Goal: Information Seeking & Learning: Learn about a topic

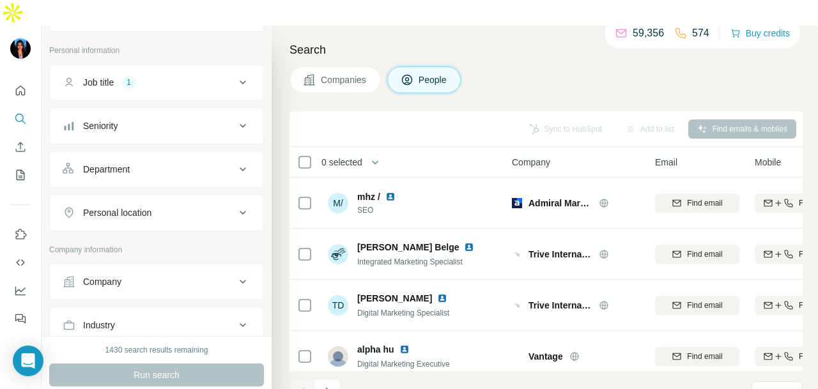
scroll to position [128, 0]
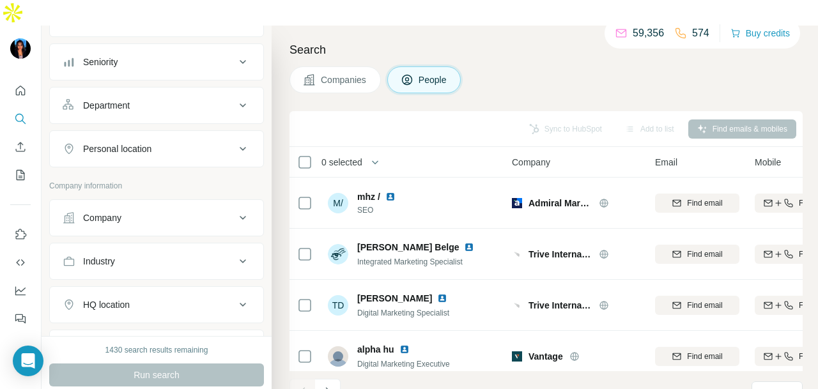
click at [165, 143] on div "Personal location" at bounding box center [149, 149] width 173 height 13
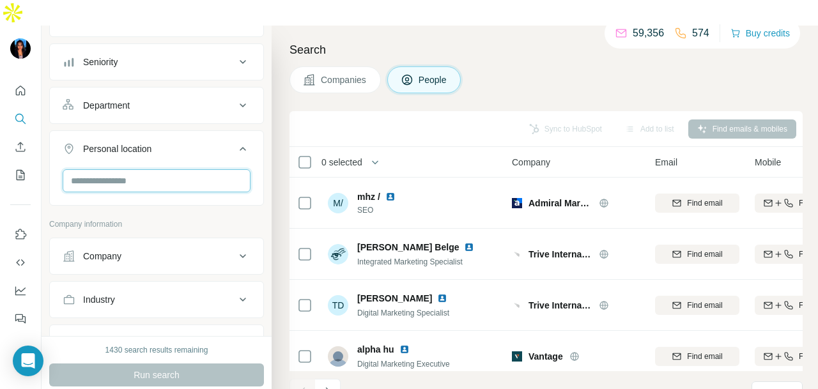
drag, startPoint x: 165, startPoint y: 123, endPoint x: 162, endPoint y: 162, distance: 39.1
click at [162, 169] on input "text" at bounding box center [157, 180] width 188 height 23
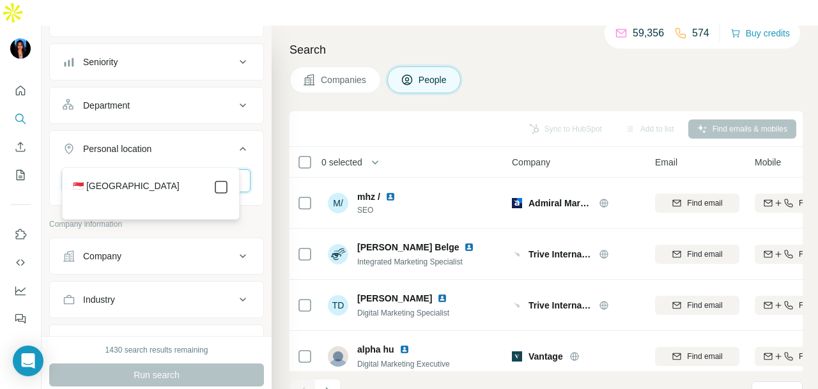
type input "****"
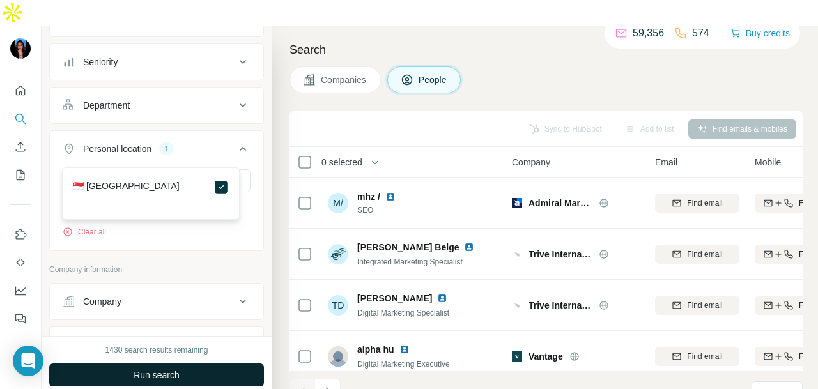
click at [164, 369] on span "Run search" at bounding box center [157, 375] width 46 height 13
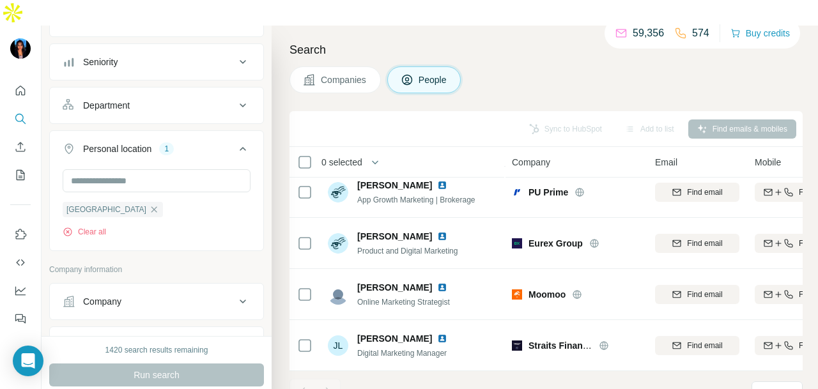
scroll to position [116, 0]
click at [566, 66] on div "Companies People" at bounding box center [546, 79] width 513 height 27
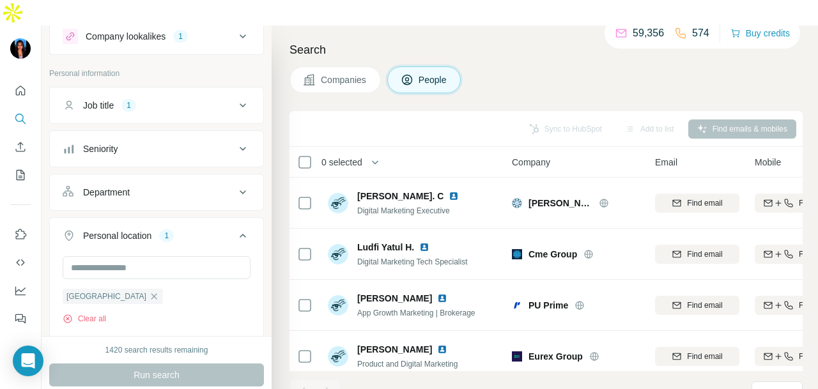
scroll to position [0, 0]
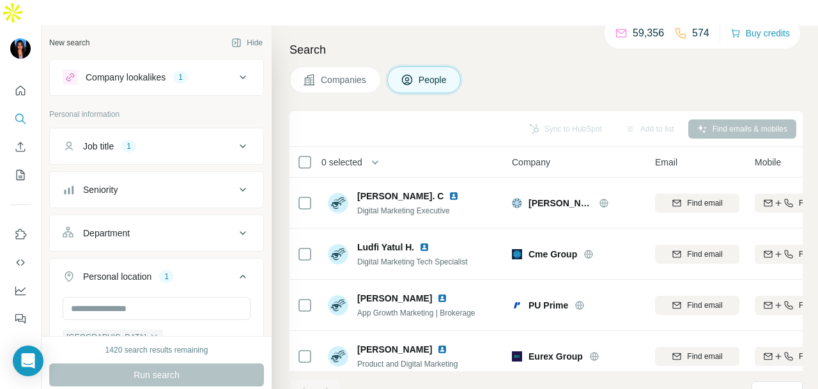
click at [198, 140] on div "Job title 1" at bounding box center [149, 146] width 173 height 13
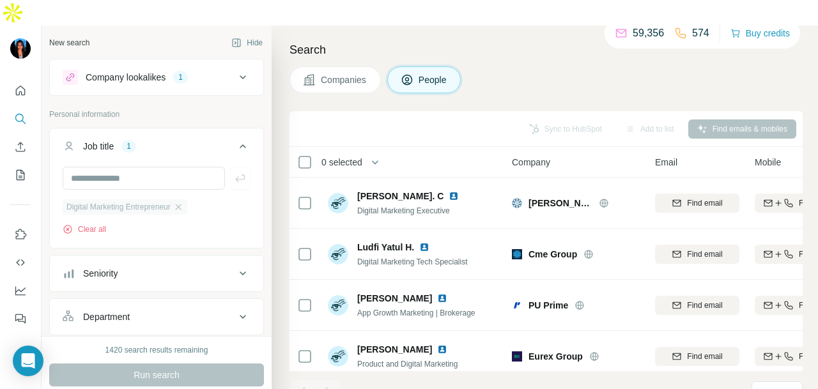
click at [187, 199] on div "Digital Marketing Entrepreneur" at bounding box center [125, 206] width 125 height 15
click at [184, 202] on icon "button" at bounding box center [178, 207] width 10 height 10
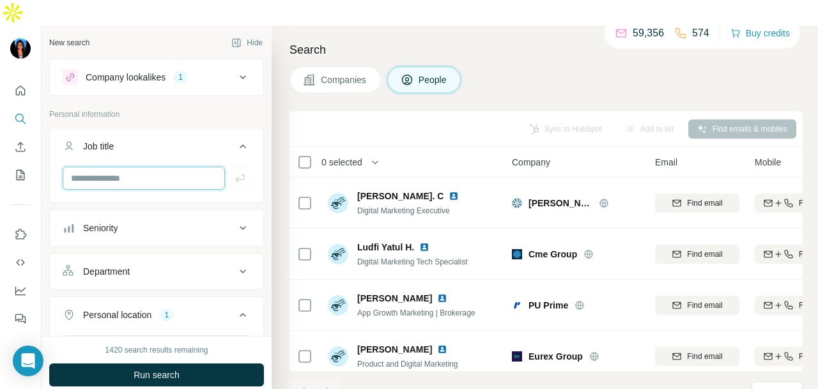
click at [183, 167] on input "text" at bounding box center [144, 178] width 162 height 23
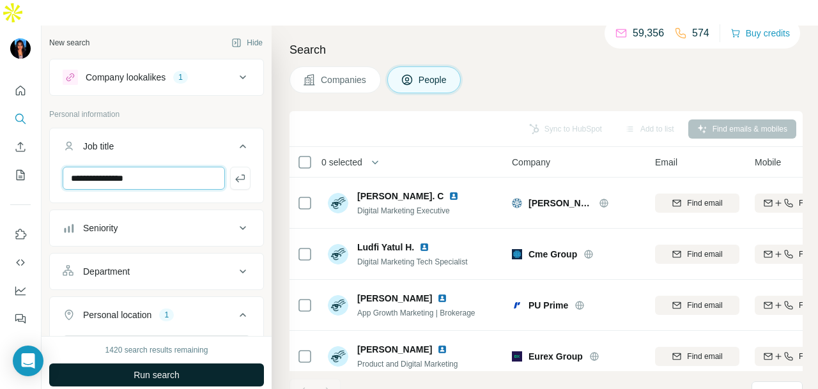
type input "**********"
click at [159, 369] on span "Run search" at bounding box center [157, 375] width 46 height 13
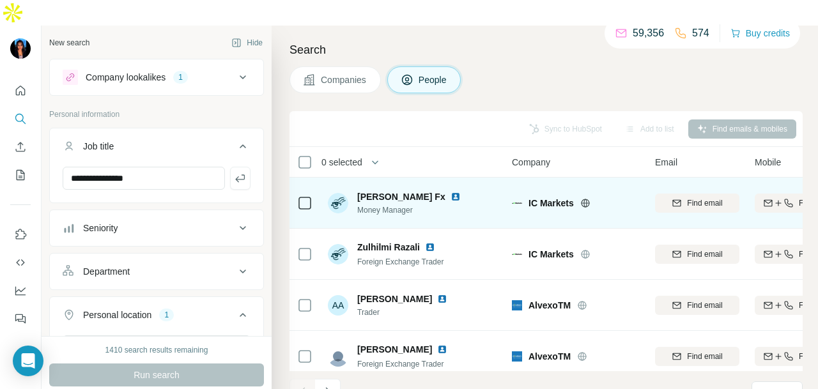
click at [451, 192] on img at bounding box center [456, 197] width 10 height 10
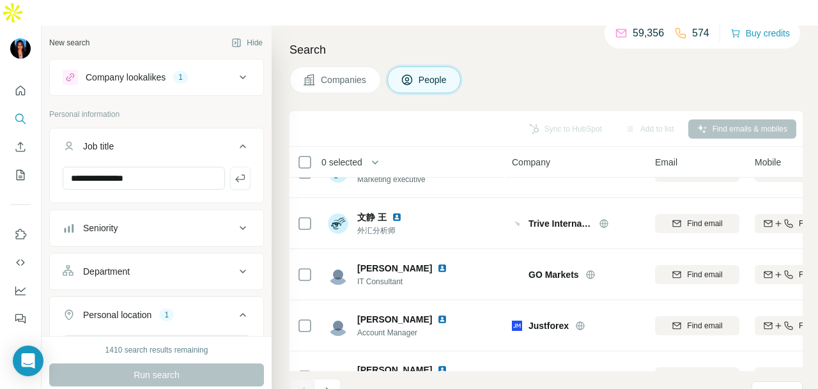
scroll to position [321, 0]
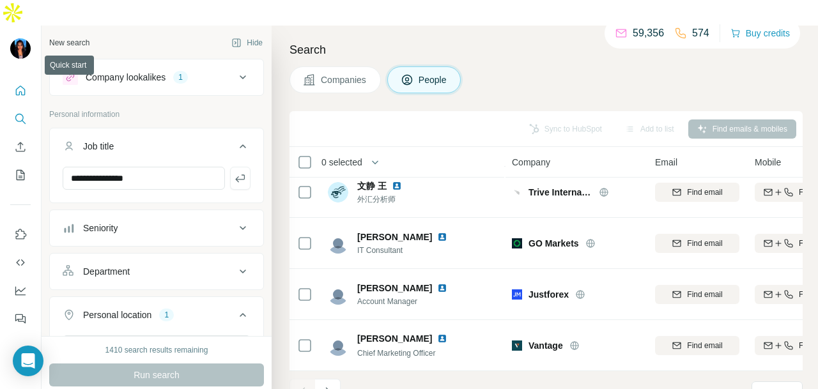
click at [22, 86] on icon "Quick start" at bounding box center [21, 91] width 10 height 10
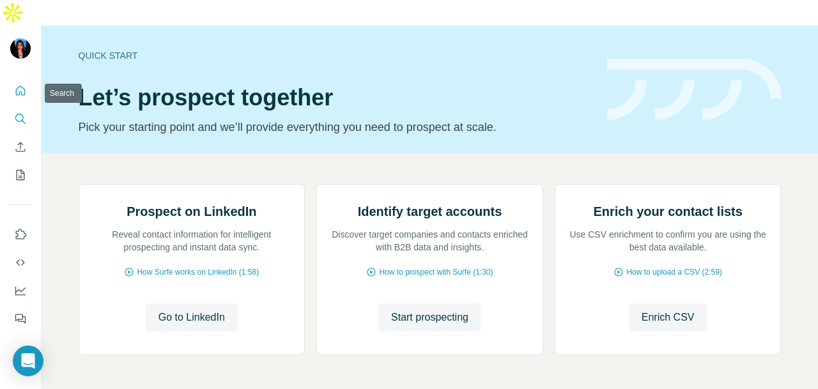
click at [18, 113] on icon "Search" at bounding box center [20, 119] width 13 height 13
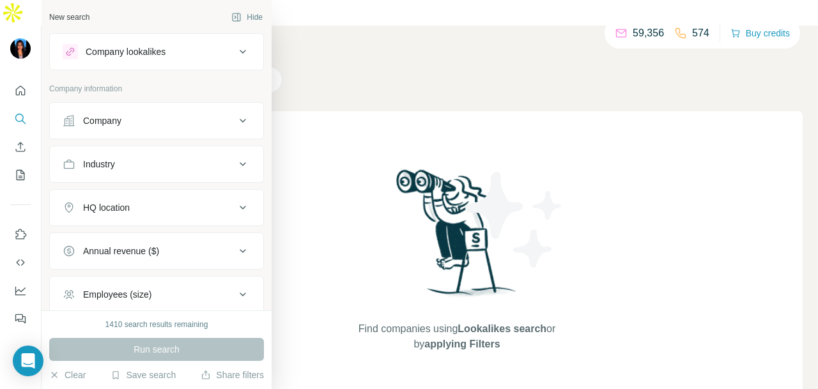
click at [171, 150] on button "Industry" at bounding box center [157, 164] width 214 height 31
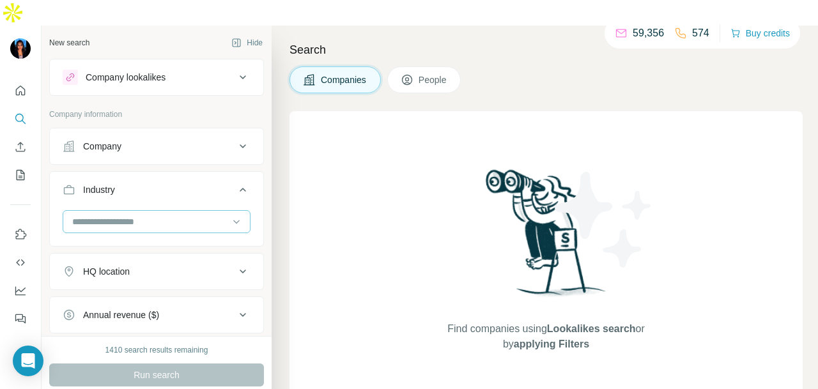
drag, startPoint x: 172, startPoint y: 157, endPoint x: 179, endPoint y: 190, distance: 33.4
click at [179, 215] on input at bounding box center [150, 222] width 158 height 14
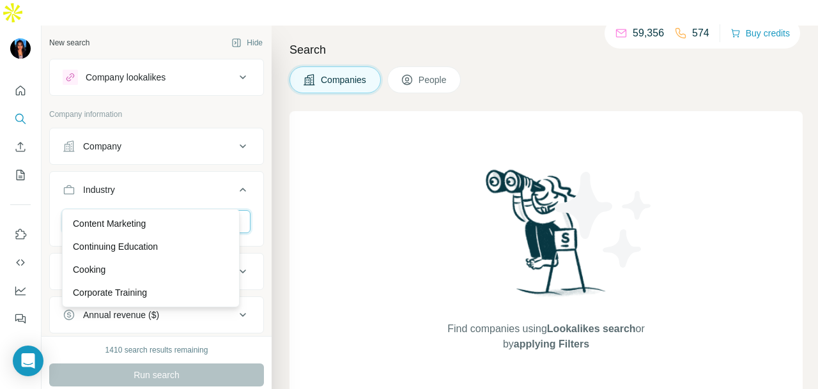
scroll to position [2941, 0]
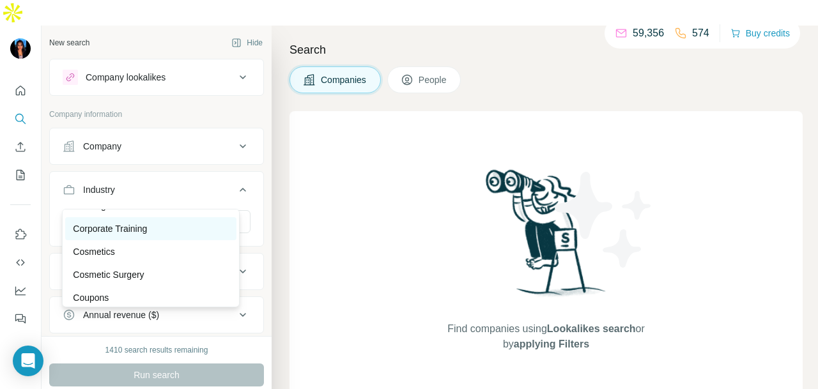
click at [170, 235] on div "Corporate Training" at bounding box center [151, 229] width 156 height 13
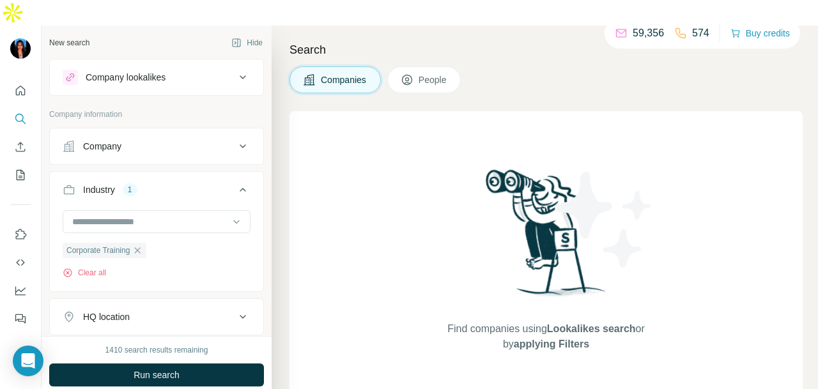
click at [417, 66] on button "People" at bounding box center [424, 79] width 74 height 27
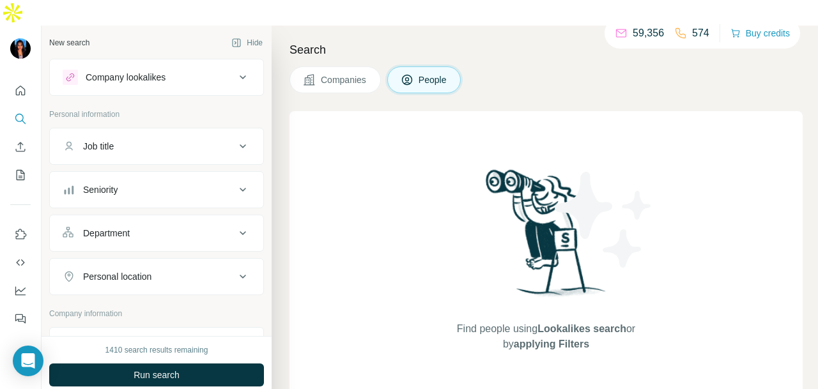
scroll to position [64, 0]
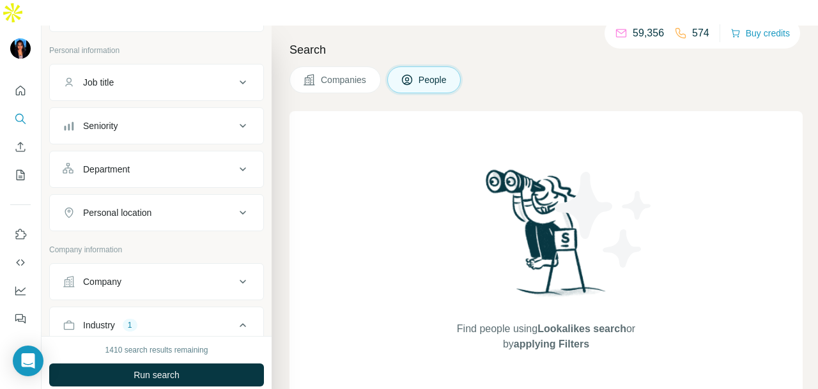
click at [155, 154] on button "Department" at bounding box center [157, 169] width 214 height 31
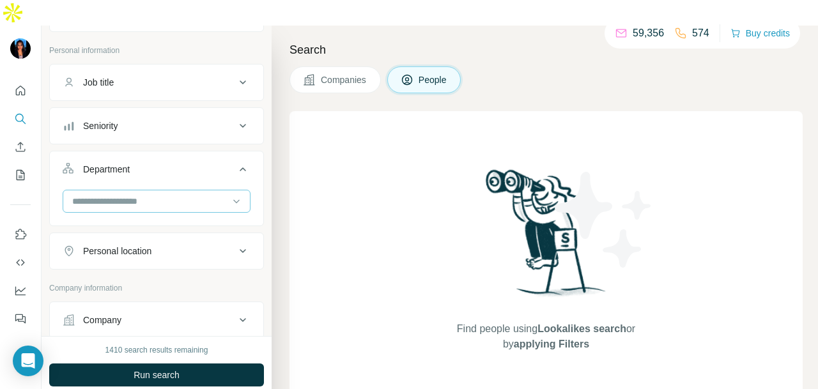
click at [152, 194] on input at bounding box center [150, 201] width 158 height 14
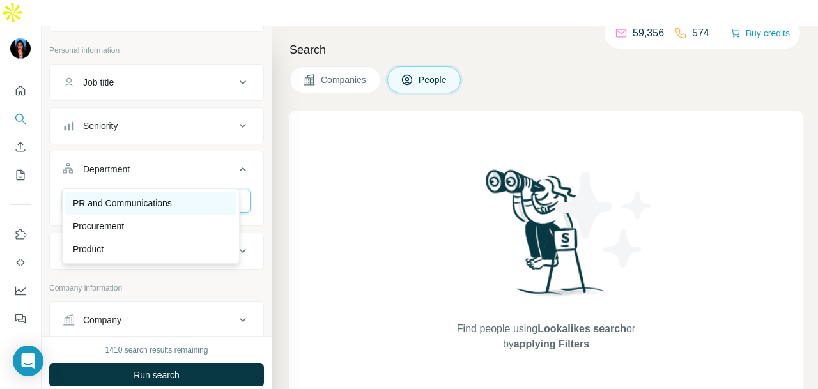
type input "**"
click at [165, 203] on p "PR and Communications" at bounding box center [122, 203] width 99 height 13
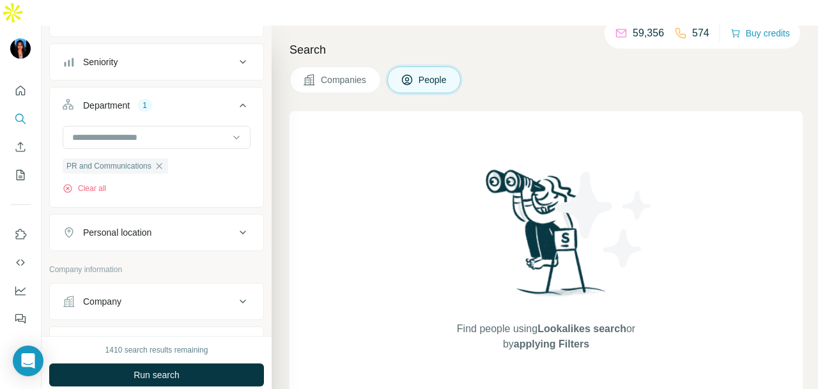
scroll to position [192, 0]
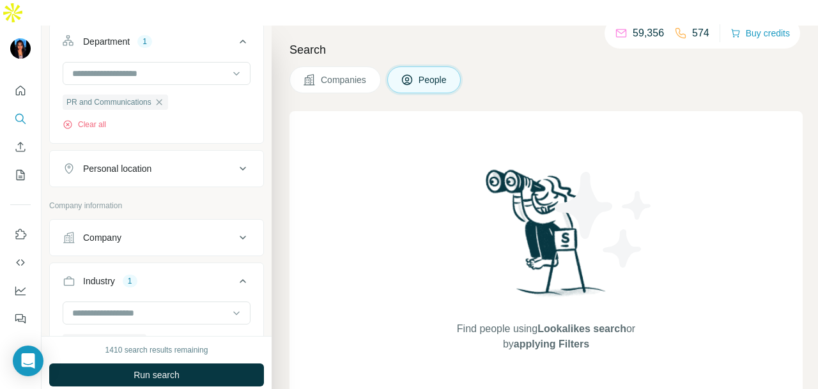
click at [168, 153] on button "Personal location" at bounding box center [157, 168] width 214 height 31
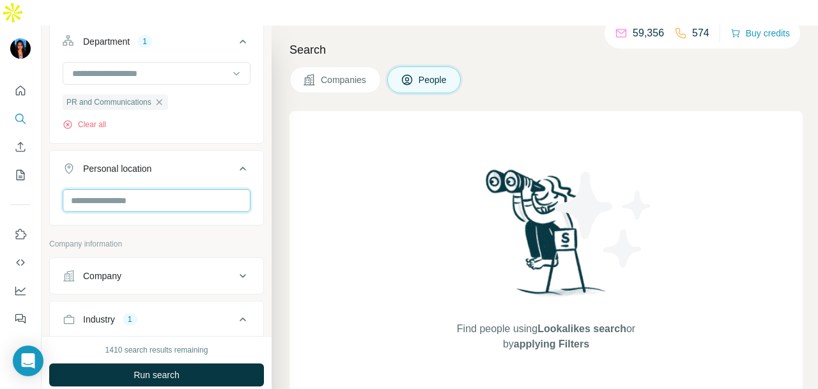
click at [165, 189] on input "text" at bounding box center [157, 200] width 188 height 23
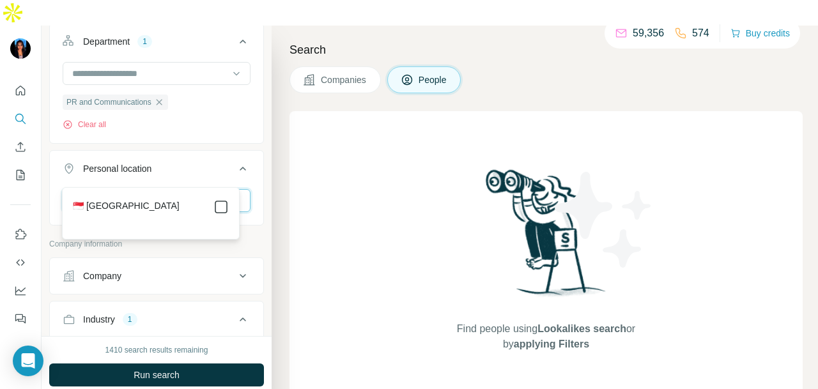
type input "*********"
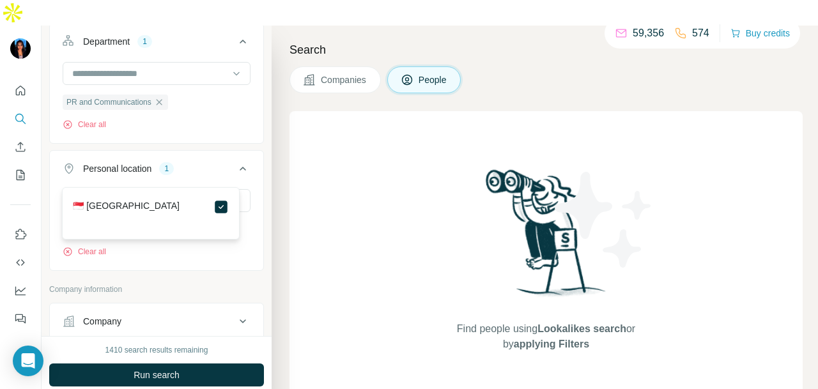
click at [252, 223] on div "********* [GEOGRAPHIC_DATA] Clear all" at bounding box center [157, 228] width 214 height 79
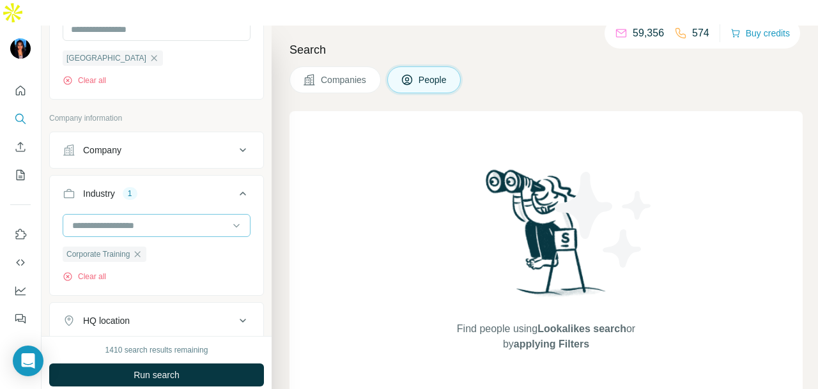
scroll to position [384, 0]
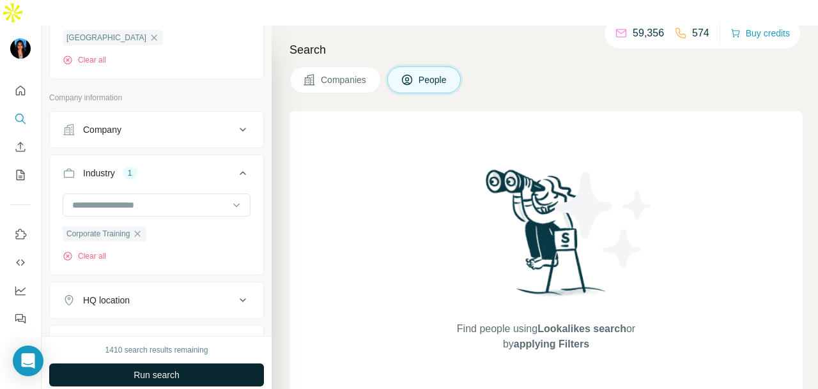
click at [145, 364] on button "Run search" at bounding box center [156, 375] width 215 height 23
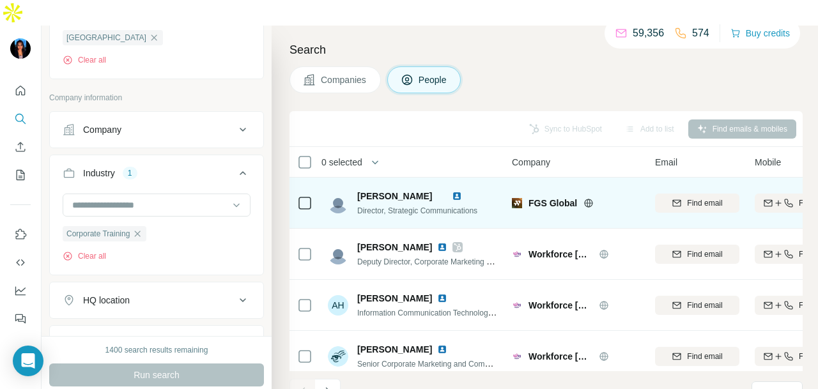
click at [462, 191] on img at bounding box center [457, 196] width 10 height 10
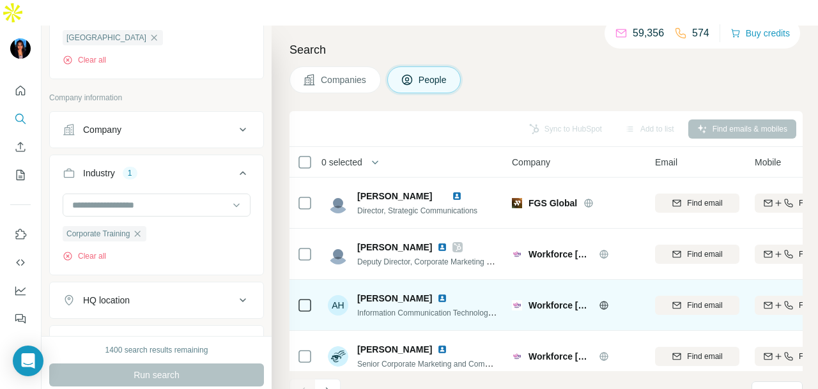
scroll to position [321, 0]
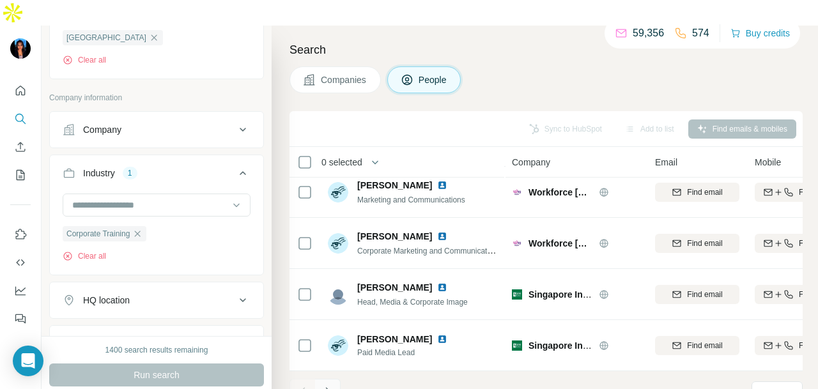
click at [320, 379] on button "Navigate to next page" at bounding box center [328, 392] width 26 height 26
click at [325, 386] on icon "Navigate to next page" at bounding box center [328, 392] width 13 height 13
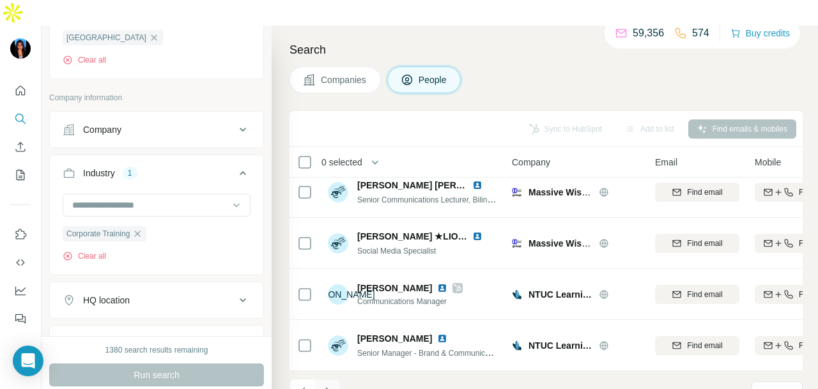
click at [329, 386] on icon "Navigate to next page" at bounding box center [328, 392] width 13 height 13
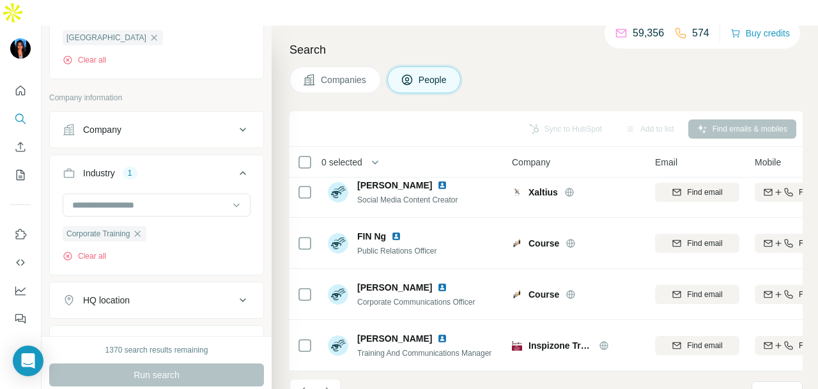
drag, startPoint x: 323, startPoint y: 363, endPoint x: 336, endPoint y: 359, distance: 13.8
click at [324, 386] on icon "Navigate to next page" at bounding box center [328, 392] width 13 height 13
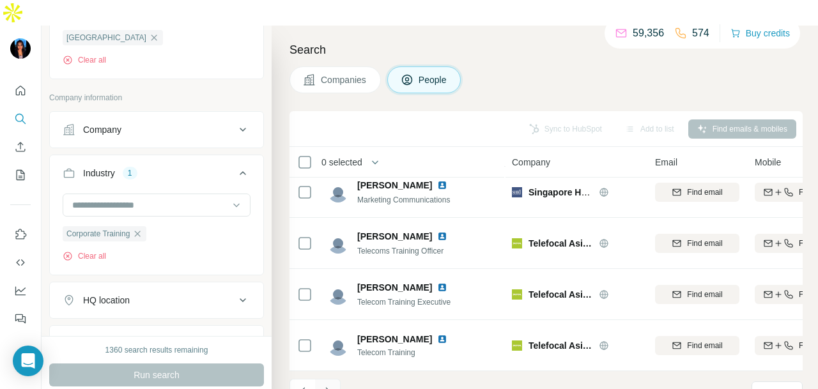
click at [327, 386] on icon "Navigate to next page" at bounding box center [328, 392] width 13 height 13
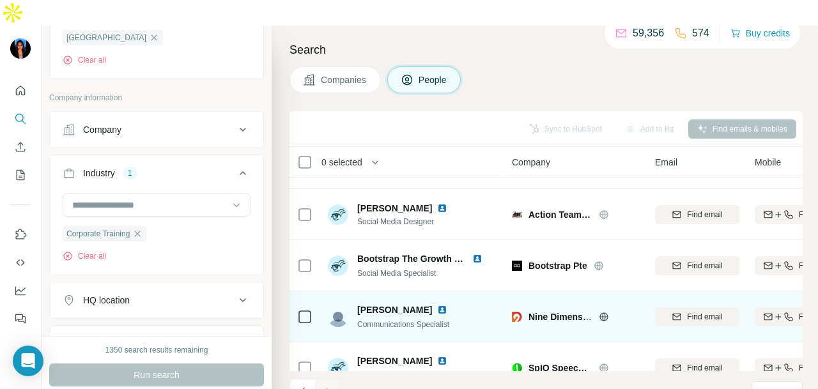
scroll to position [219, 0]
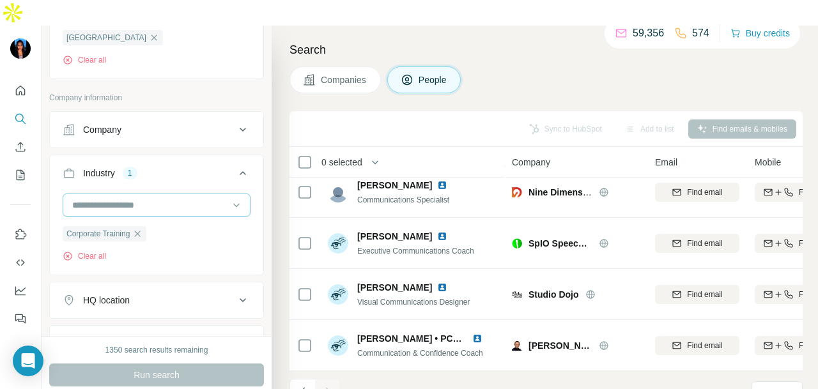
click at [138, 229] on icon "button" at bounding box center [137, 234] width 10 height 10
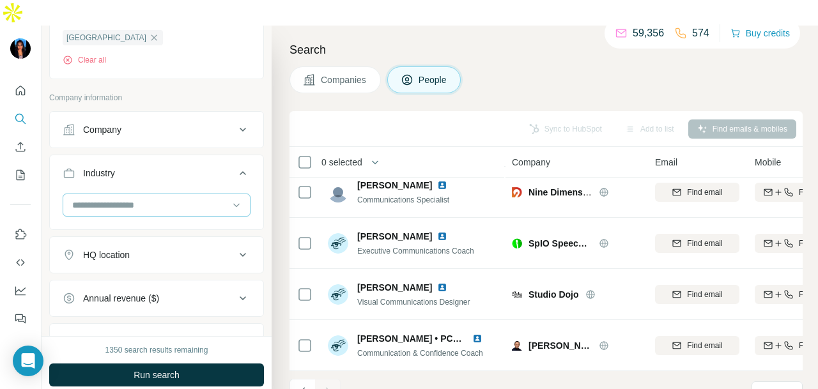
click at [202, 198] on input at bounding box center [150, 205] width 158 height 14
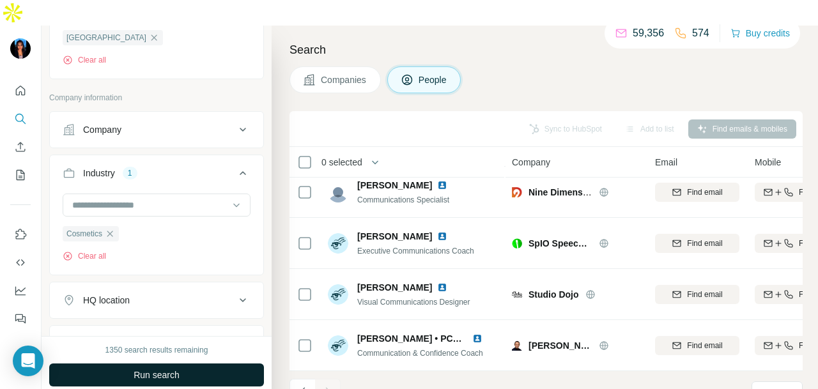
click at [199, 364] on button "Run search" at bounding box center [156, 375] width 215 height 23
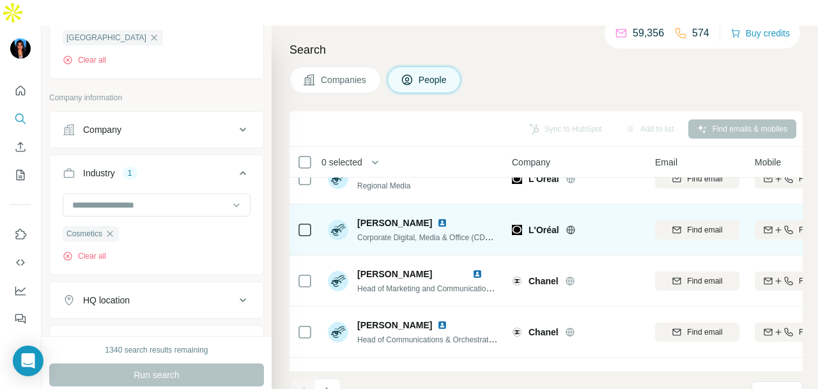
scroll to position [321, 0]
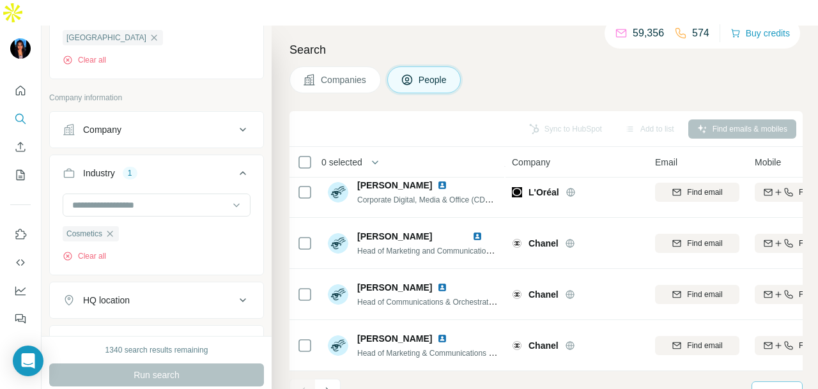
click at [759, 382] on div "10" at bounding box center [777, 393] width 51 height 23
drag, startPoint x: 763, startPoint y: 270, endPoint x: 752, endPoint y: 280, distance: 15.0
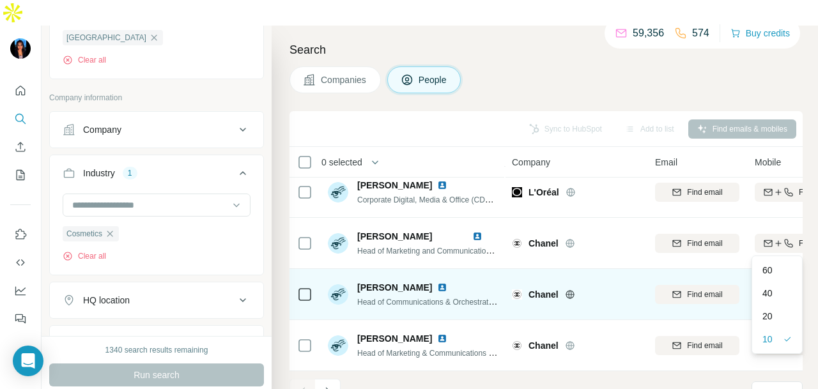
click at [762, 270] on div "60" at bounding box center [777, 270] width 45 height 23
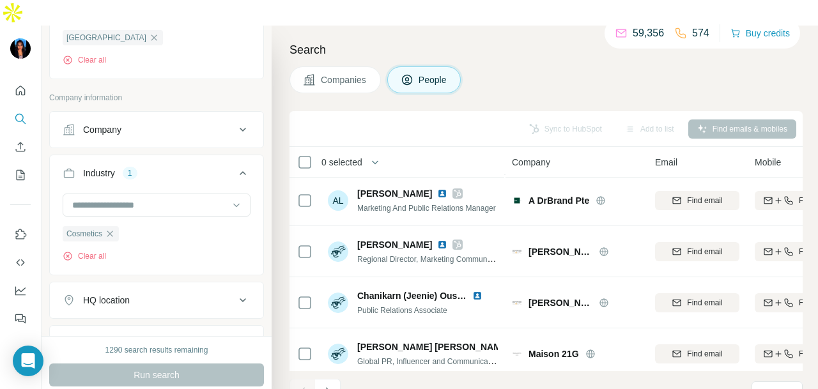
scroll to position [2879, 0]
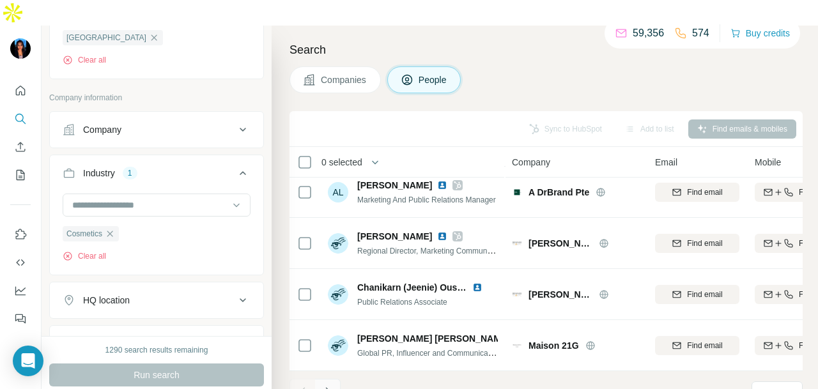
click at [334, 379] on button "Navigate to next page" at bounding box center [328, 392] width 26 height 26
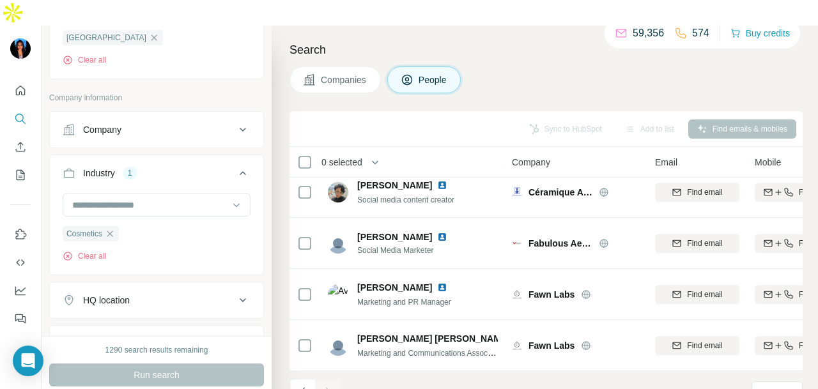
scroll to position [116, 0]
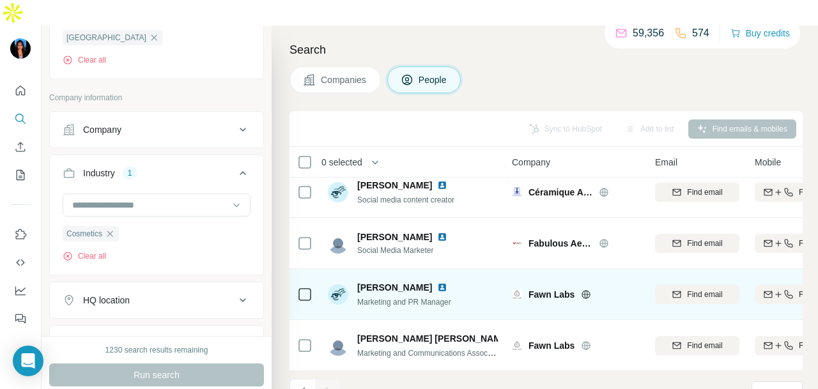
click at [437, 283] on img at bounding box center [442, 288] width 10 height 10
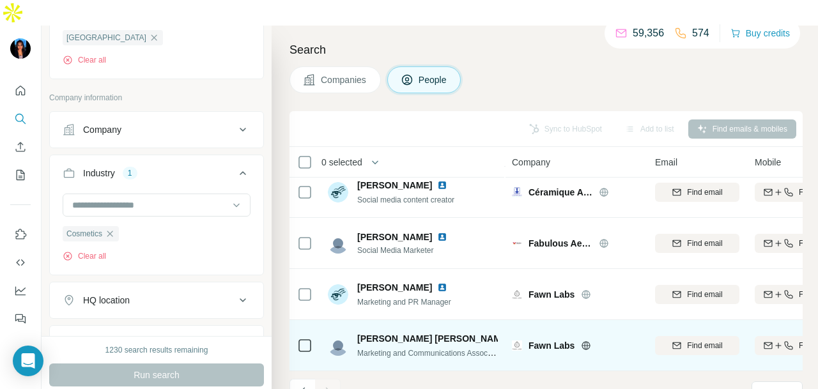
click at [515, 334] on img at bounding box center [520, 339] width 10 height 10
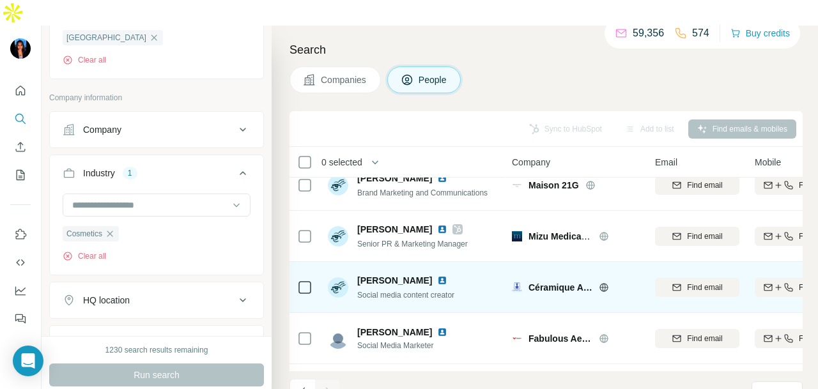
scroll to position [0, 0]
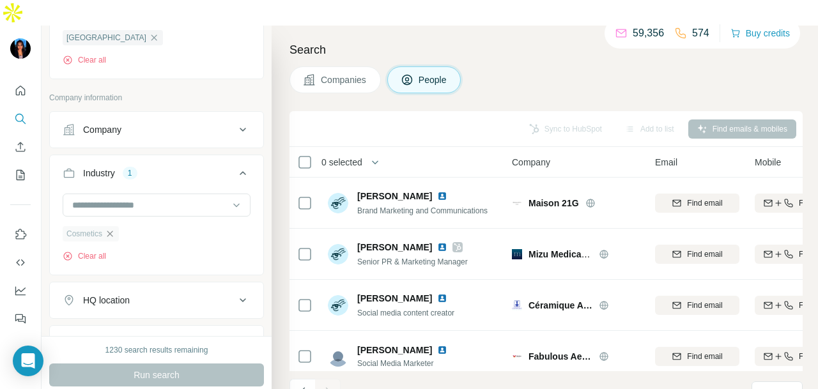
click at [115, 229] on icon "button" at bounding box center [110, 234] width 10 height 10
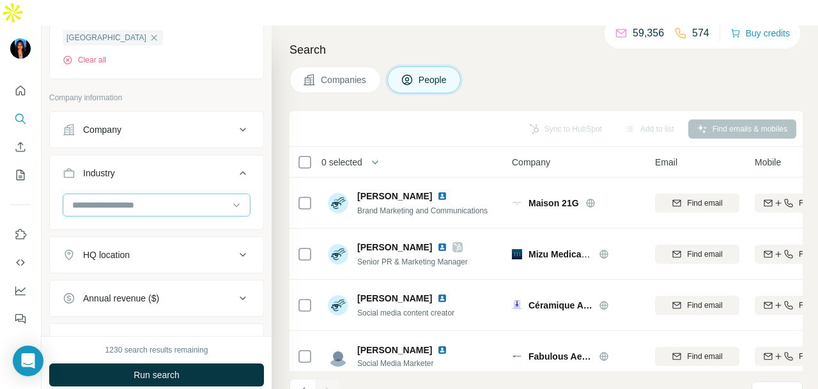
click at [153, 198] on input at bounding box center [150, 205] width 158 height 14
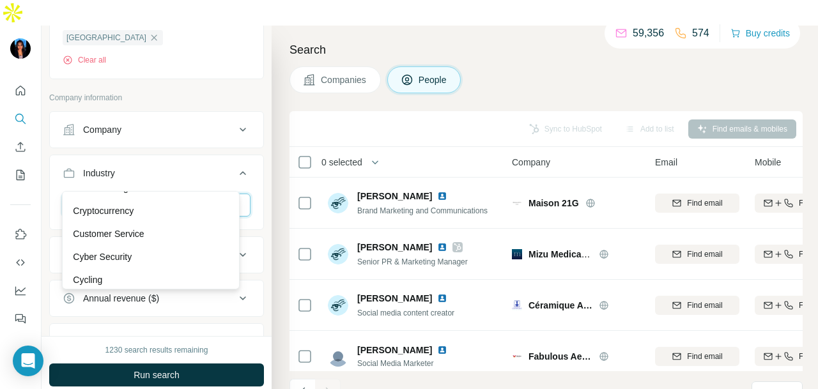
scroll to position [3261, 0]
click at [144, 220] on p "Customer Service" at bounding box center [108, 213] width 71 height 13
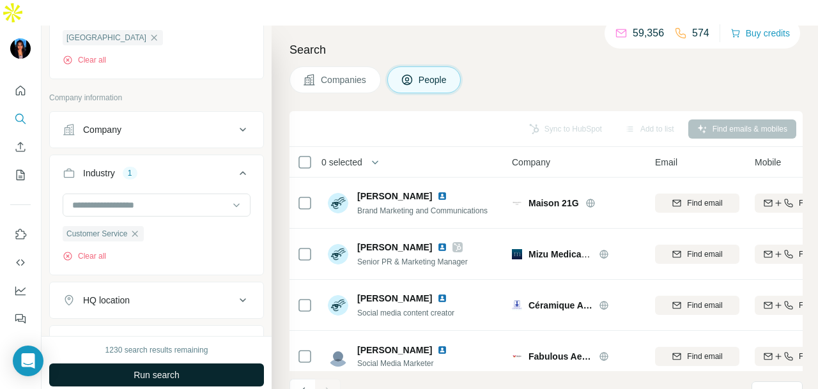
click at [192, 364] on button "Run search" at bounding box center [156, 375] width 215 height 23
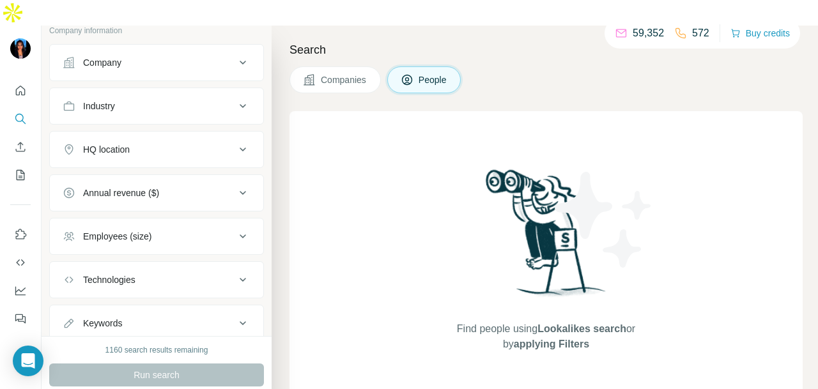
scroll to position [319, 0]
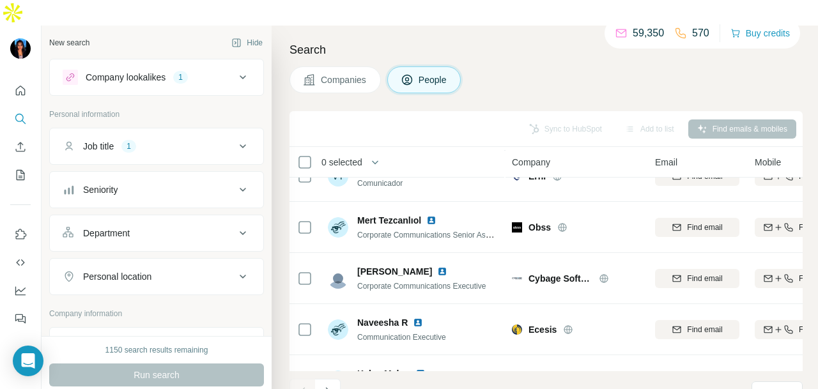
click at [175, 140] on div "Job title 1" at bounding box center [149, 146] width 173 height 13
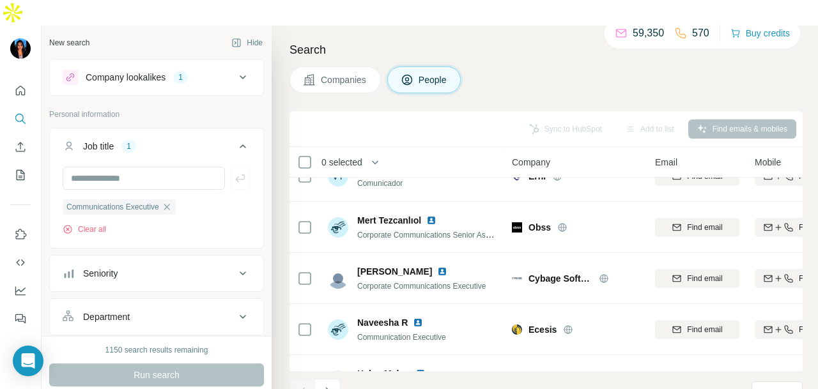
click at [163, 62] on button "Company lookalikes 1" at bounding box center [157, 77] width 214 height 31
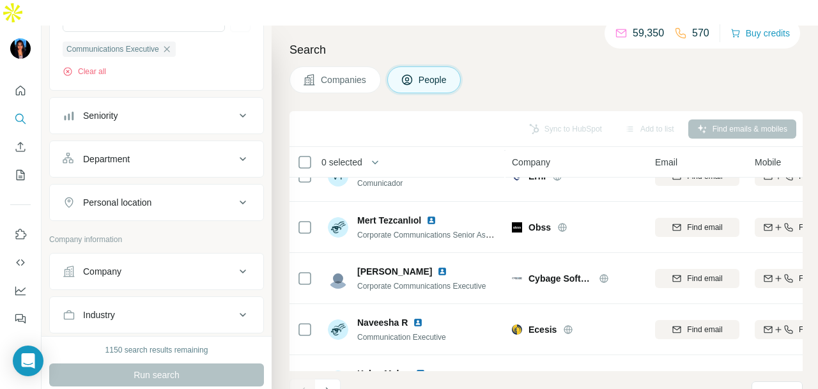
scroll to position [320, 0]
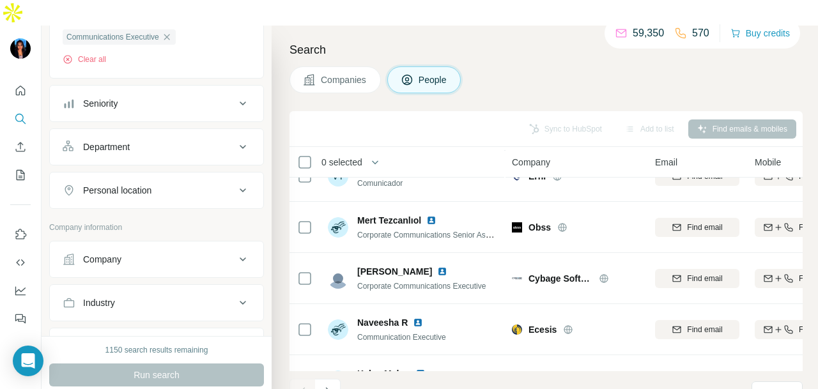
click at [197, 175] on button "Personal location" at bounding box center [157, 190] width 214 height 31
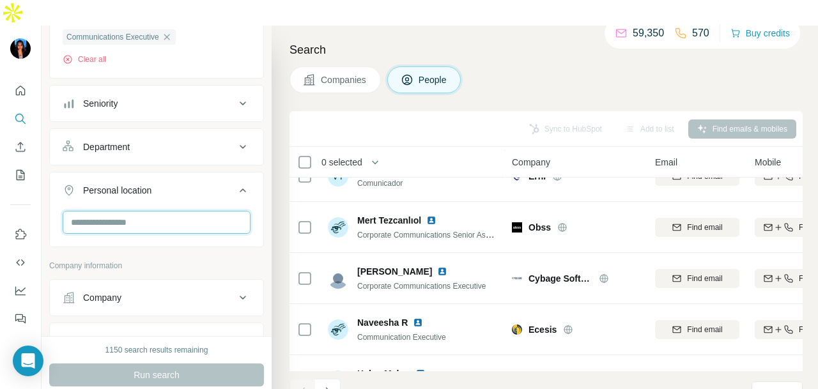
click at [175, 211] on input "text" at bounding box center [157, 222] width 188 height 23
type input "****"
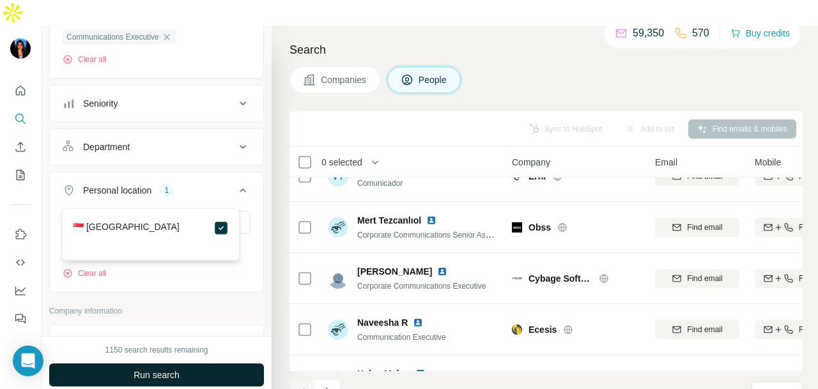
click at [212, 364] on button "Run search" at bounding box center [156, 375] width 215 height 23
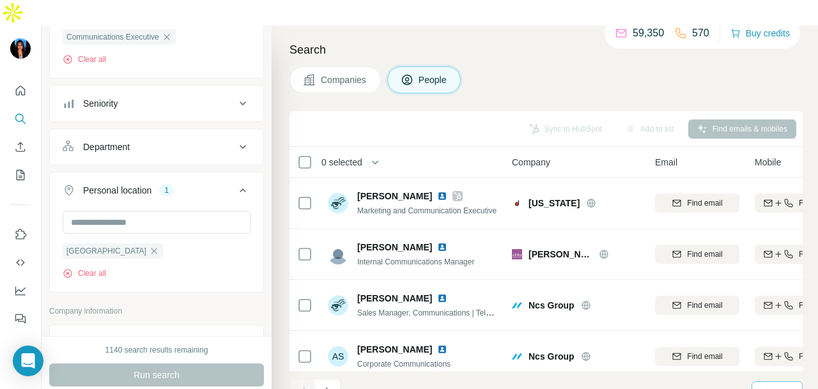
click at [760, 382] on div "10" at bounding box center [776, 393] width 32 height 22
click at [763, 268] on p "60" at bounding box center [768, 270] width 10 height 13
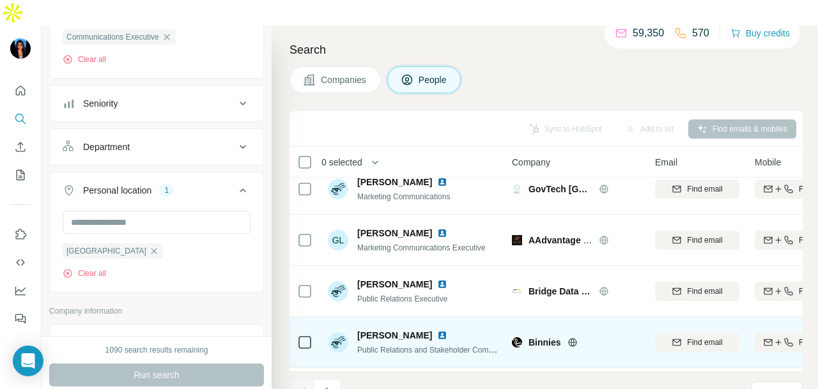
click at [437, 331] on img at bounding box center [442, 336] width 10 height 10
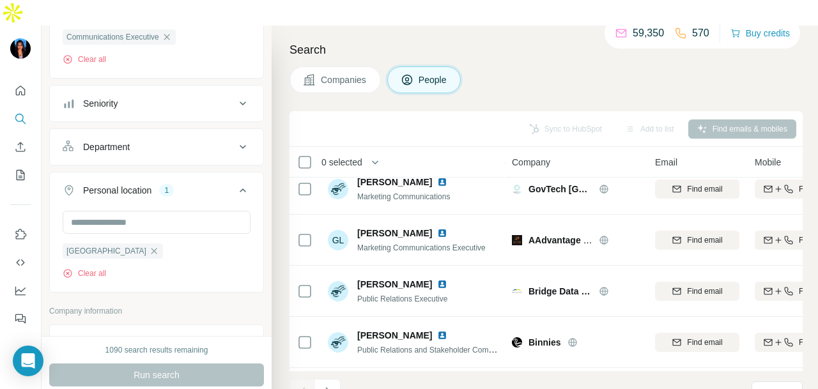
click at [325, 386] on icon "Navigate to next page" at bounding box center [328, 392] width 13 height 13
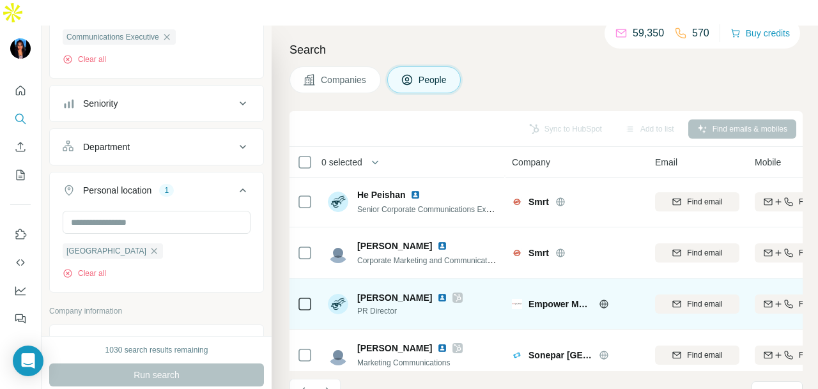
scroll to position [2879, 0]
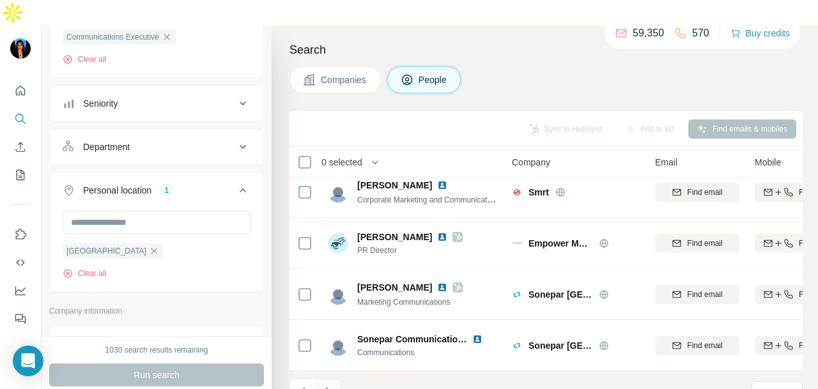
click at [335, 379] on button "Navigate to next page" at bounding box center [328, 392] width 26 height 26
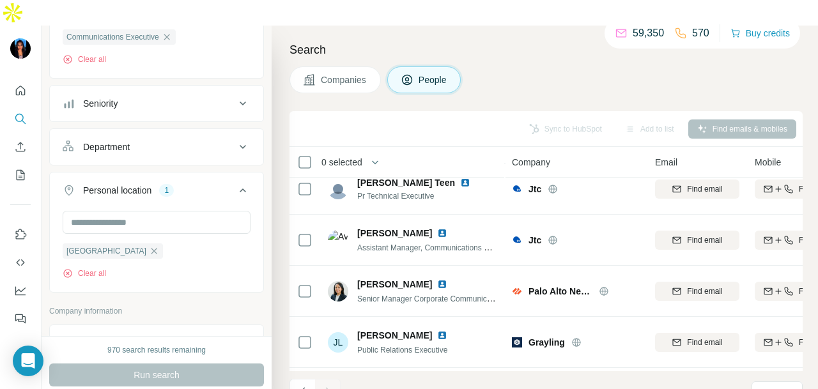
scroll to position [2265, 0]
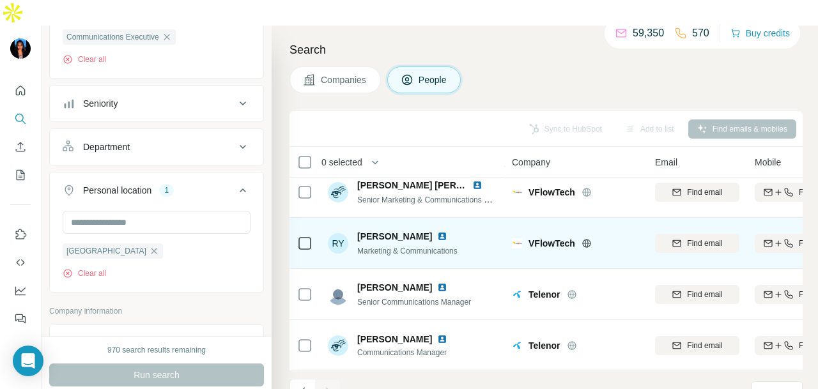
click at [437, 231] on img at bounding box center [442, 236] width 10 height 10
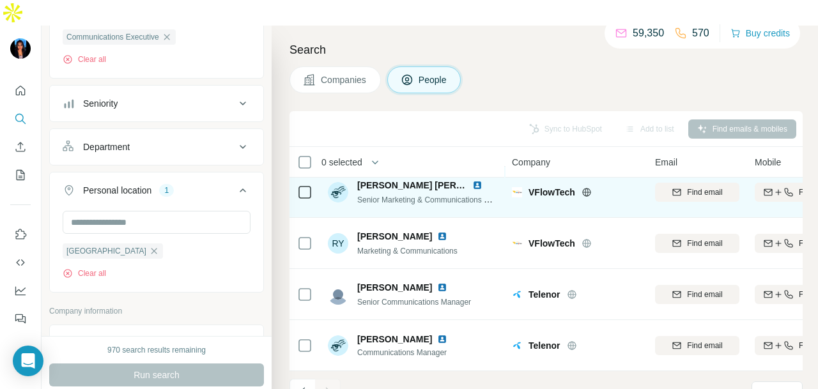
click at [478, 180] on img at bounding box center [478, 185] width 10 height 10
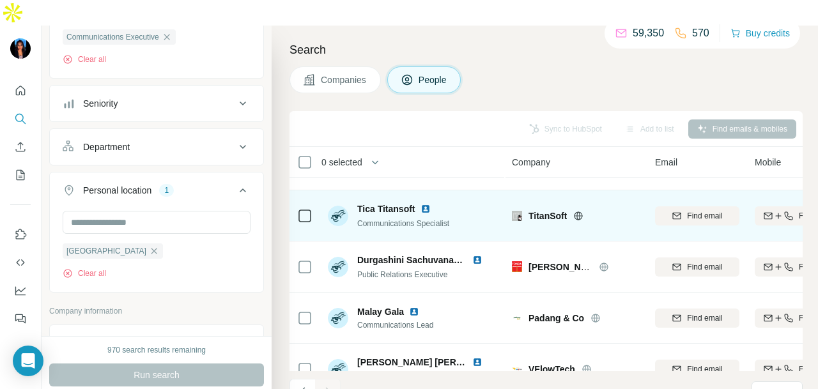
scroll to position [2073, 0]
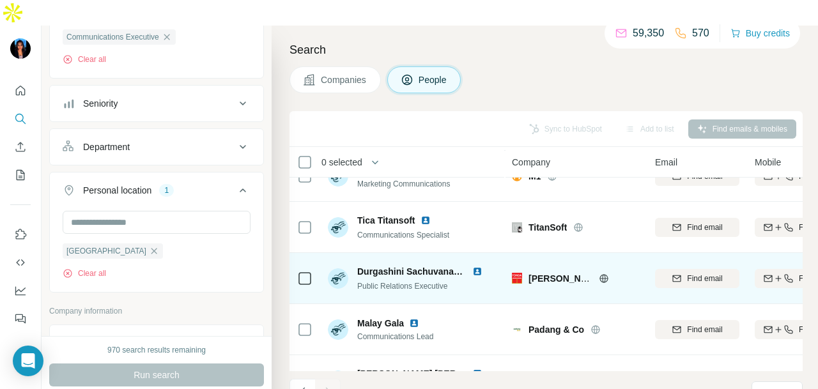
click at [476, 267] on img at bounding box center [478, 272] width 10 height 10
